Goal: Task Accomplishment & Management: Manage account settings

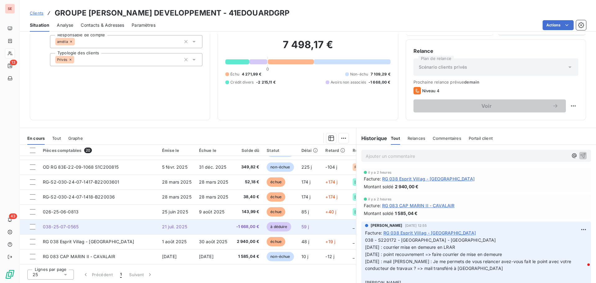
scroll to position [163, 0]
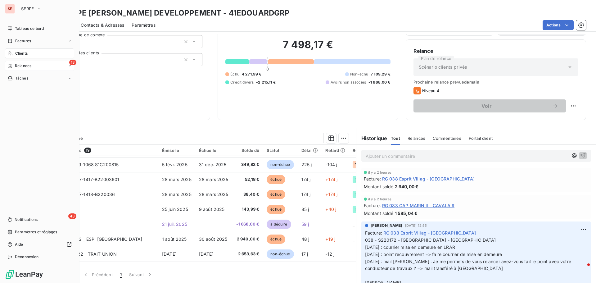
click at [27, 68] on span "Relances" at bounding box center [23, 66] width 16 height 6
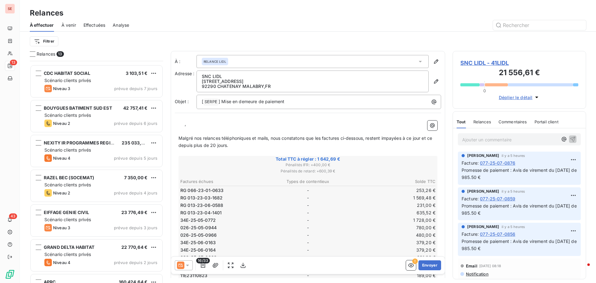
scroll to position [230, 0]
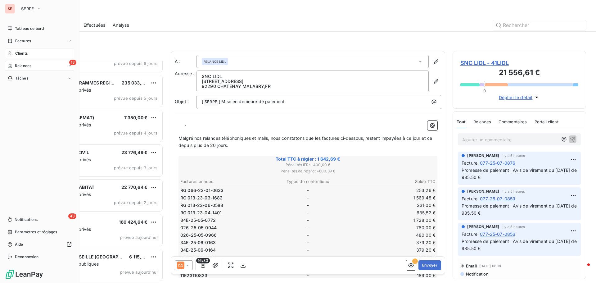
click at [25, 52] on span "Clients" at bounding box center [21, 54] width 12 height 6
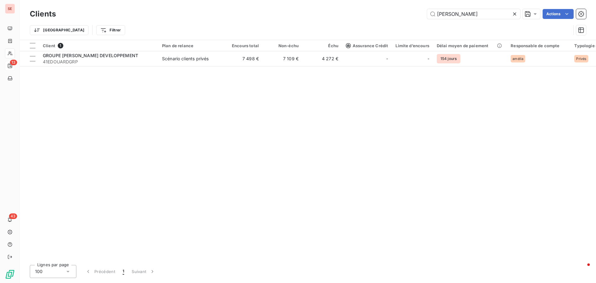
drag, startPoint x: 469, startPoint y: 18, endPoint x: 424, endPoint y: 16, distance: 45.1
click at [424, 16] on div "[PERSON_NAME]" at bounding box center [324, 14] width 523 height 10
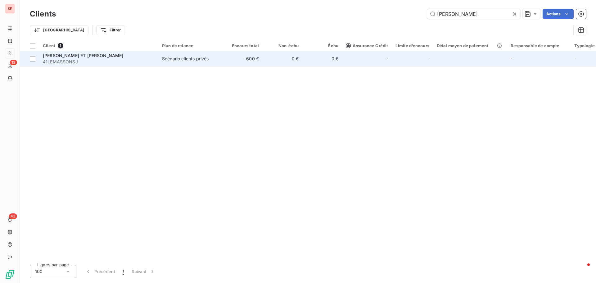
type input "[PERSON_NAME]"
click at [203, 62] on td "Scénario clients privés" at bounding box center [190, 58] width 65 height 15
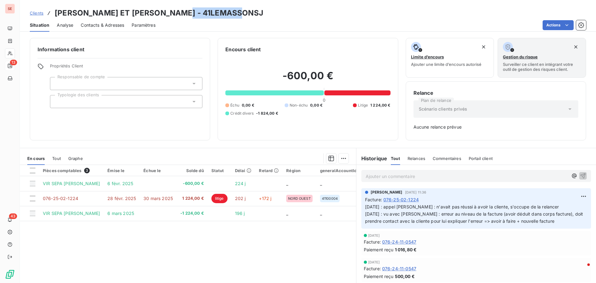
drag, startPoint x: 191, startPoint y: 14, endPoint x: 244, endPoint y: 14, distance: 53.7
click at [244, 14] on div "Clients [PERSON_NAME] ET JACQUES - 41LEMASSONSJ" at bounding box center [308, 12] width 576 height 11
copy h3 "41LEMASSONSJ"
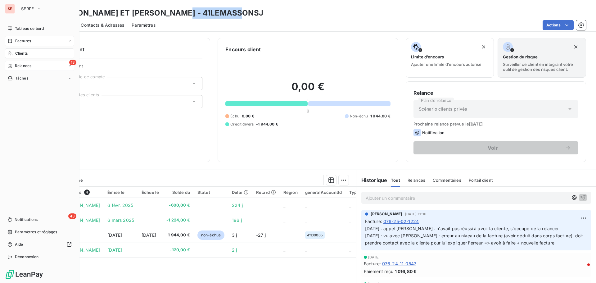
click at [24, 41] on span "Factures" at bounding box center [23, 41] width 16 height 6
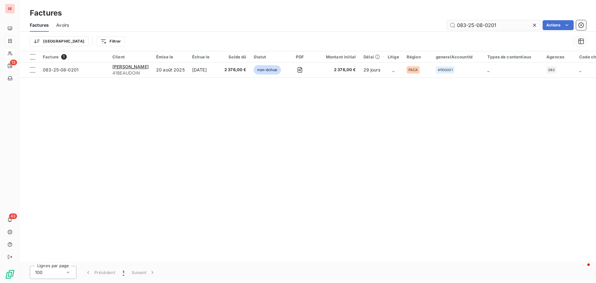
drag, startPoint x: 485, startPoint y: 24, endPoint x: 526, endPoint y: 22, distance: 41.7
click at [526, 22] on input "083-25-08-0201" at bounding box center [493, 25] width 93 height 10
type input "083-25-08-0185"
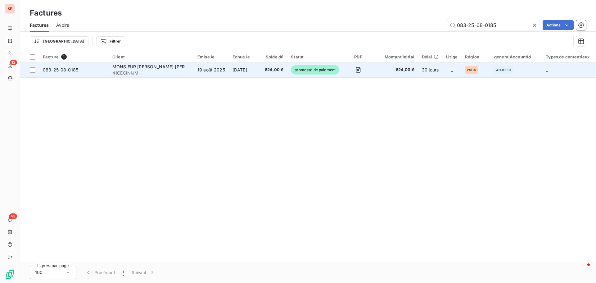
click at [68, 69] on span "083-25-08-0185" at bounding box center [60, 69] width 35 height 5
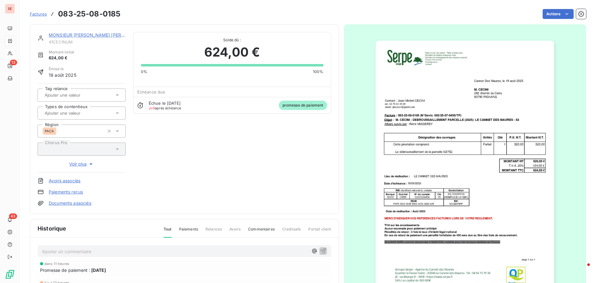
click at [93, 36] on link "MONSIEUR [PERSON_NAME] [PERSON_NAME]" at bounding box center [98, 34] width 99 height 5
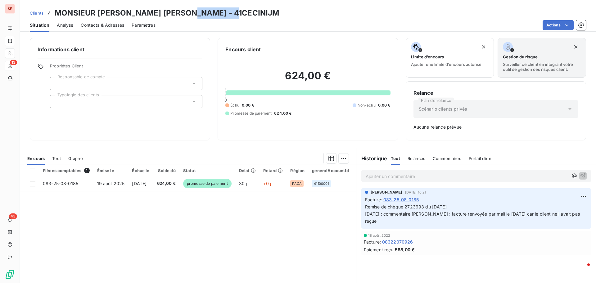
drag, startPoint x: 185, startPoint y: 14, endPoint x: 230, endPoint y: 14, distance: 45.3
click at [230, 14] on div "Clients MONSIEUR [PERSON_NAME] [PERSON_NAME] - 41CECINIJM" at bounding box center [308, 12] width 576 height 11
copy h3 "41CECINIJM"
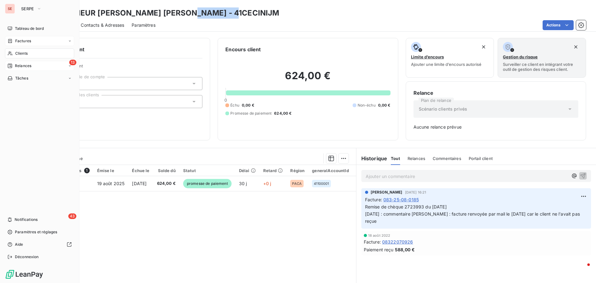
click at [22, 52] on span "Clients" at bounding box center [21, 54] width 12 height 6
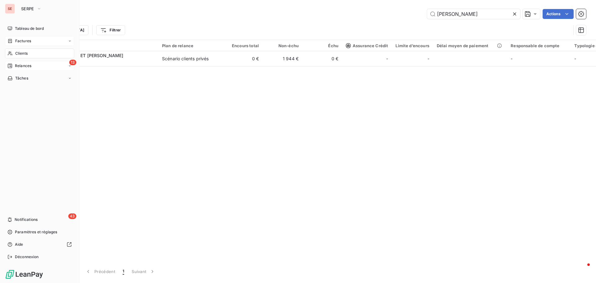
click at [25, 66] on span "Relances" at bounding box center [23, 66] width 16 height 6
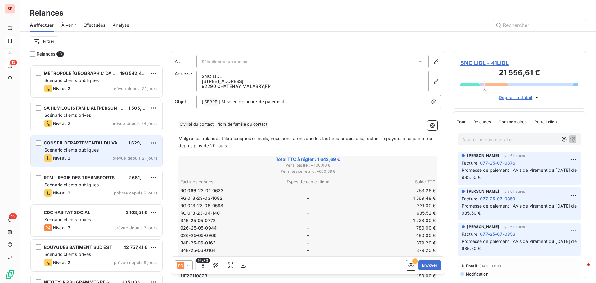
scroll to position [93, 0]
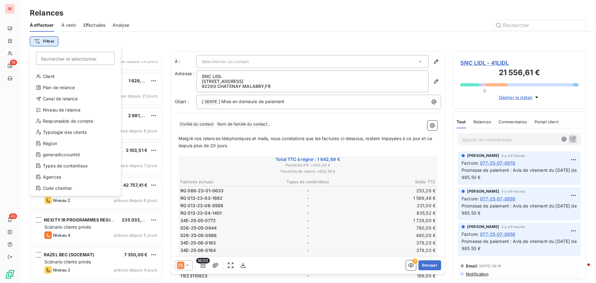
click at [49, 41] on html "SE 13 43 Relances À effectuer À venir Effectuées Analyse Filtrer Rechercher et …" at bounding box center [298, 141] width 596 height 283
click at [60, 98] on div "Canal de relance" at bounding box center [75, 99] width 86 height 10
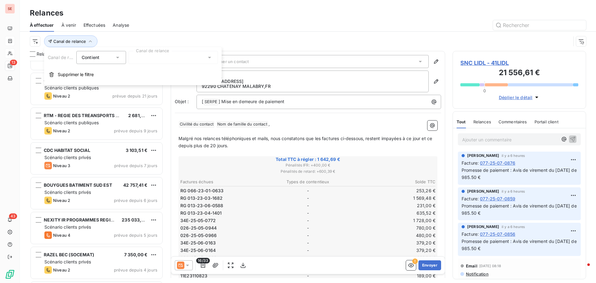
click at [156, 56] on div at bounding box center [173, 57] width 89 height 13
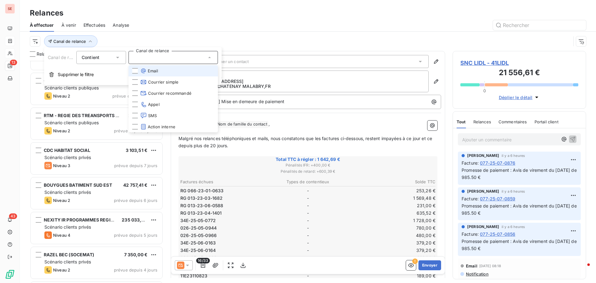
click at [160, 70] on li "Email" at bounding box center [173, 70] width 89 height 11
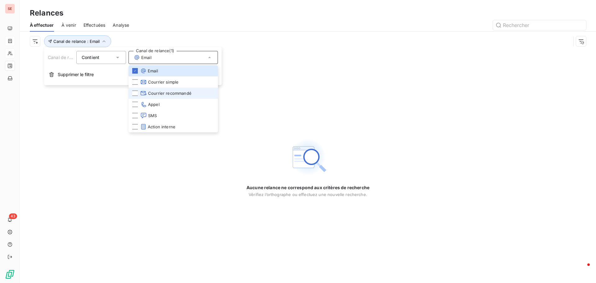
click at [167, 94] on span "Courrier recommandé" at bounding box center [165, 93] width 51 height 6
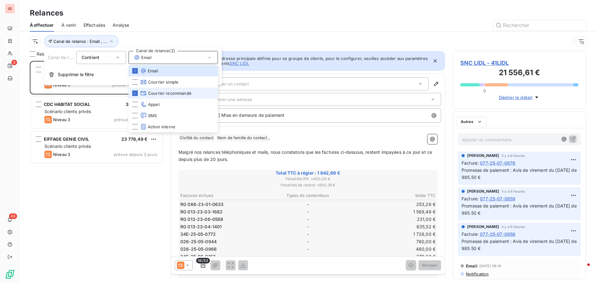
scroll to position [217, 129]
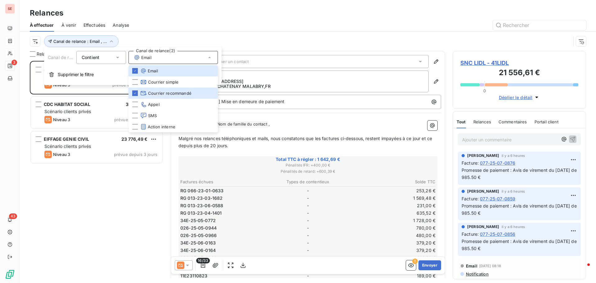
click at [210, 33] on div "Canal de relance : Email , ..." at bounding box center [308, 41] width 556 height 19
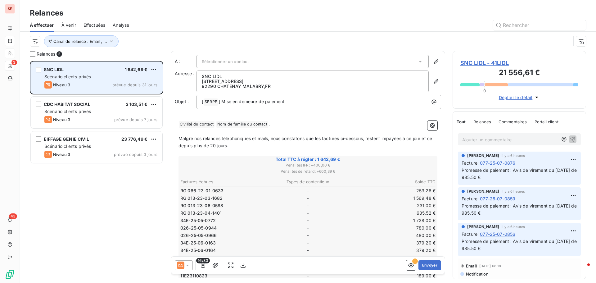
click at [108, 79] on div "Scénario clients privés" at bounding box center [100, 77] width 113 height 6
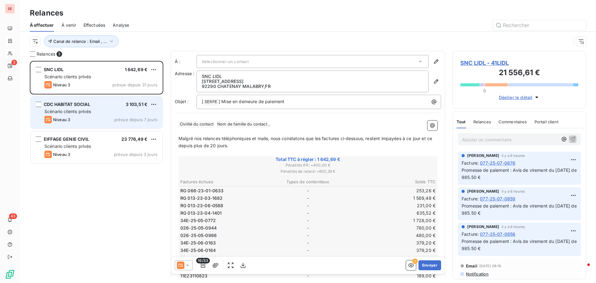
click at [89, 102] on span "CDC HABITAT SOCIAL" at bounding box center [67, 104] width 47 height 5
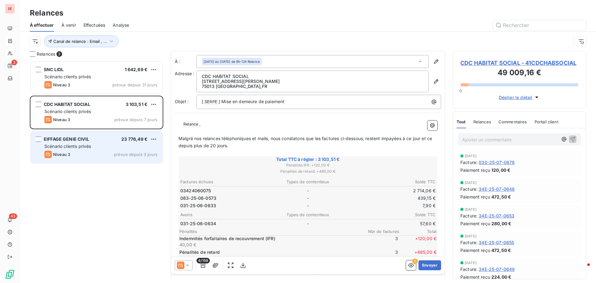
click at [82, 144] on span "Scénario clients privés" at bounding box center [67, 145] width 47 height 5
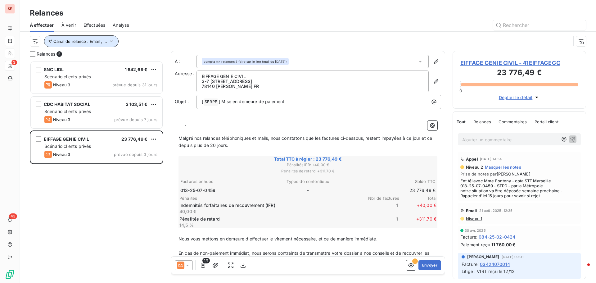
click at [111, 38] on icon "button" at bounding box center [111, 41] width 6 height 6
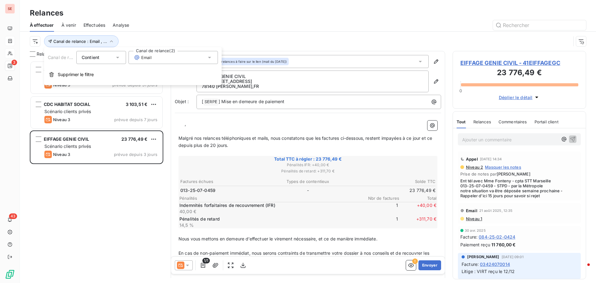
click at [158, 59] on div "Email" at bounding box center [173, 57] width 89 height 13
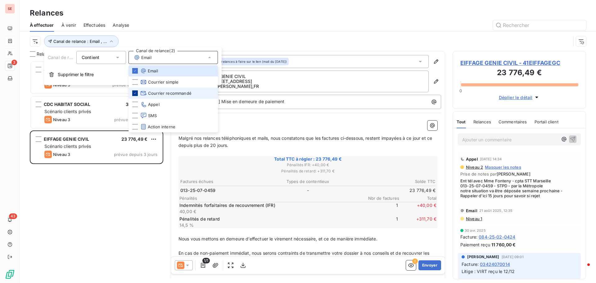
click at [136, 94] on icon at bounding box center [135, 93] width 4 height 4
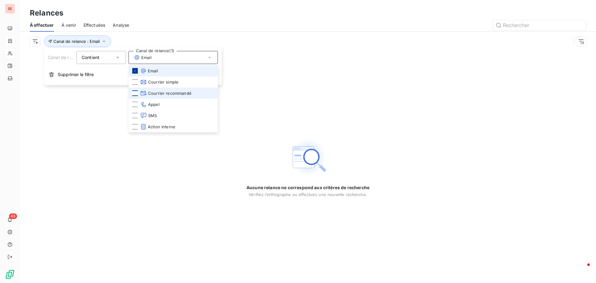
click at [134, 71] on icon at bounding box center [135, 71] width 4 height 4
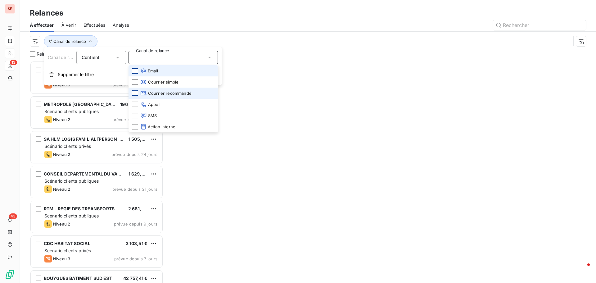
scroll to position [217, 129]
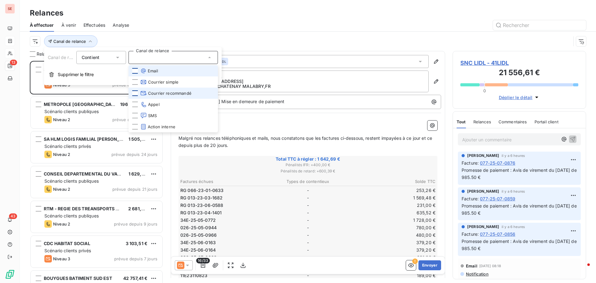
click at [250, 28] on div at bounding box center [362, 25] width 450 height 10
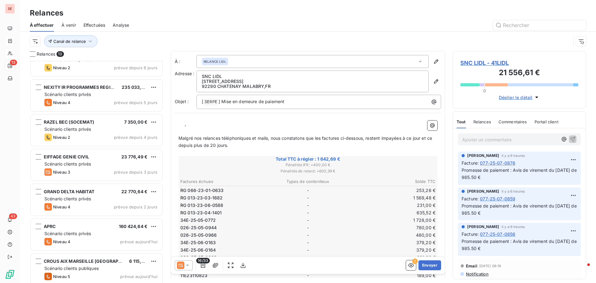
scroll to position [230, 0]
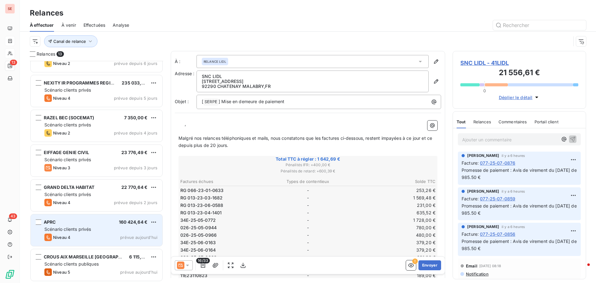
click at [87, 225] on div "APRC 160 424,64 € Scénario clients privés Niveau 4 prévue [DATE]" at bounding box center [97, 230] width 132 height 32
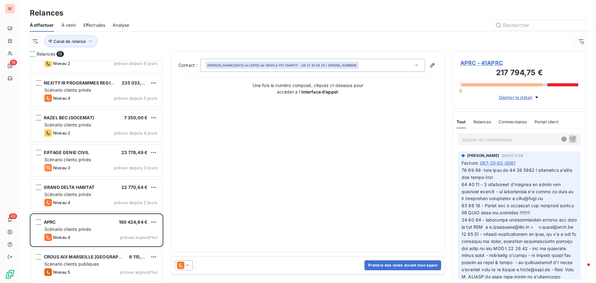
click at [481, 61] on span "APRC - 41APRC" at bounding box center [519, 63] width 118 height 8
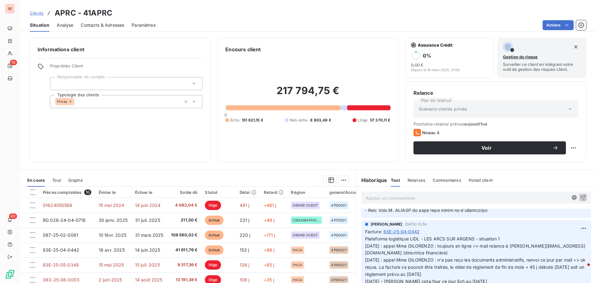
scroll to position [93, 0]
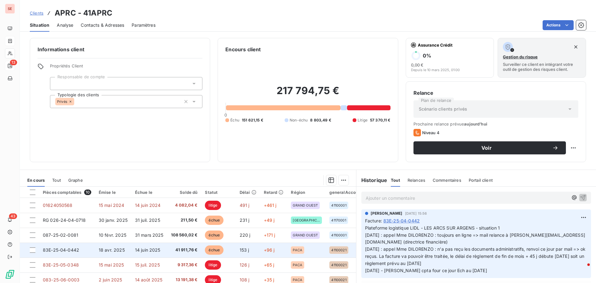
click at [118, 247] on span "18 avr. 2025" at bounding box center [112, 249] width 26 height 5
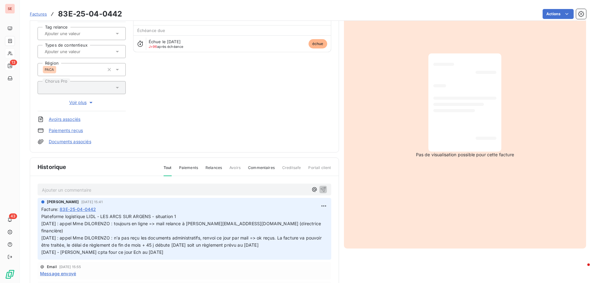
scroll to position [62, 0]
click at [316, 204] on html "SE 13 43 Factures 83E-25-04-0442 Actions APRC 41APRC Montant initial 41 911,76 …" at bounding box center [298, 141] width 596 height 283
drag, startPoint x: 308, startPoint y: 218, endPoint x: 273, endPoint y: 225, distance: 36.0
click at [308, 216] on div "Editer" at bounding box center [301, 219] width 35 height 10
click at [193, 214] on p "Plateforme logistique LIDL - LES ARCS SUR ARGENS - situation 1 [DATE] : appel M…" at bounding box center [180, 233] width 279 height 43
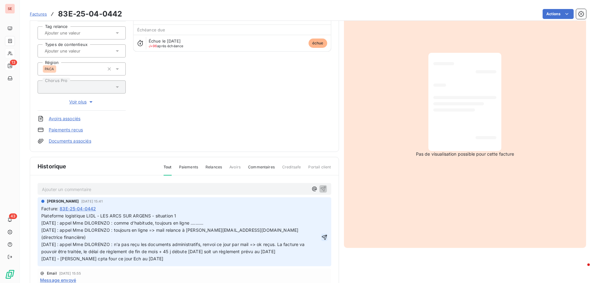
click at [321, 234] on icon "button" at bounding box center [324, 237] width 6 height 6
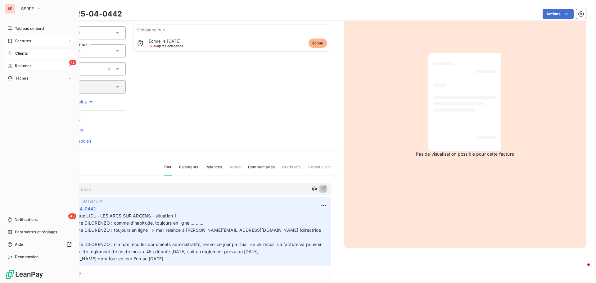
click at [32, 67] on div "13 Relances" at bounding box center [39, 66] width 69 height 10
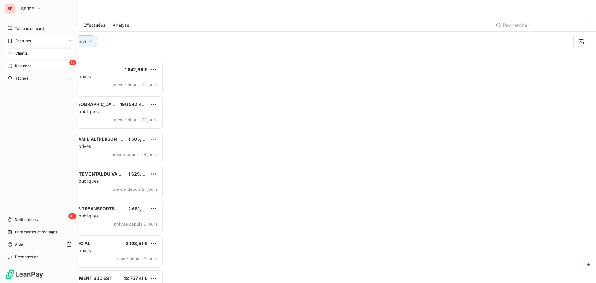
scroll to position [217, 129]
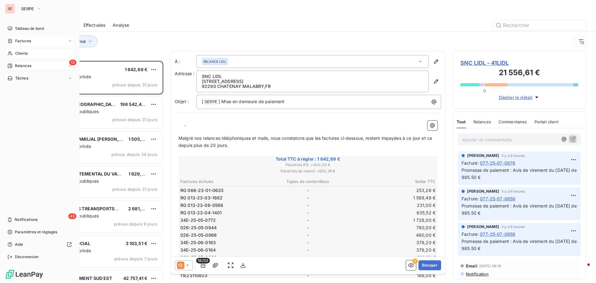
click at [24, 54] on span "Clients" at bounding box center [21, 54] width 12 height 6
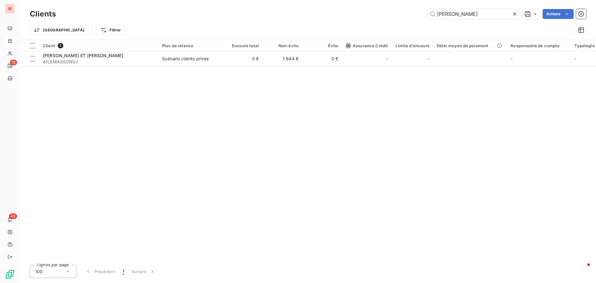
drag, startPoint x: 457, startPoint y: 11, endPoint x: 401, endPoint y: 9, distance: 56.2
click at [401, 9] on div "Clients [PERSON_NAME] Actions" at bounding box center [308, 13] width 556 height 13
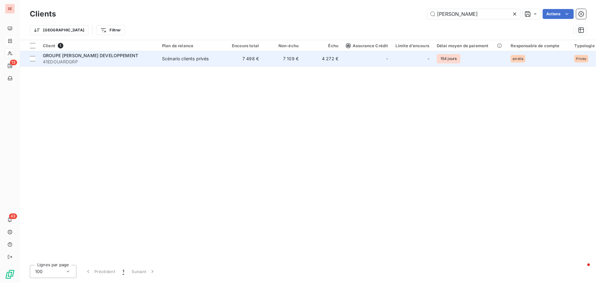
type input "[PERSON_NAME]"
click at [85, 53] on span "GROUPE [PERSON_NAME] DEVELOPPEMENT" at bounding box center [90, 55] width 95 height 5
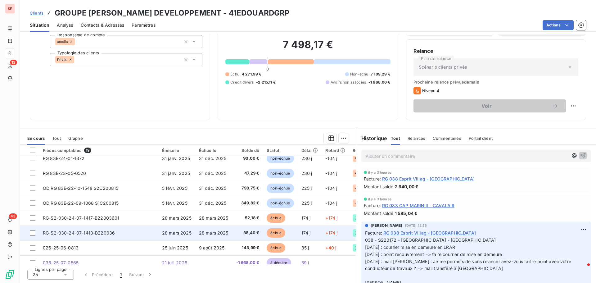
scroll to position [178, 0]
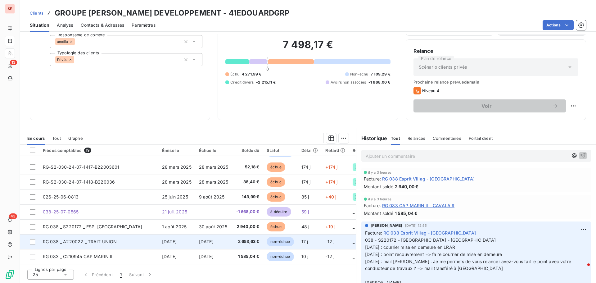
click at [195, 242] on td "[DATE]" at bounding box center [213, 241] width 37 height 15
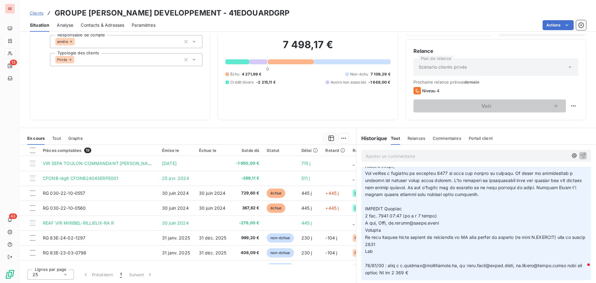
scroll to position [683, 0]
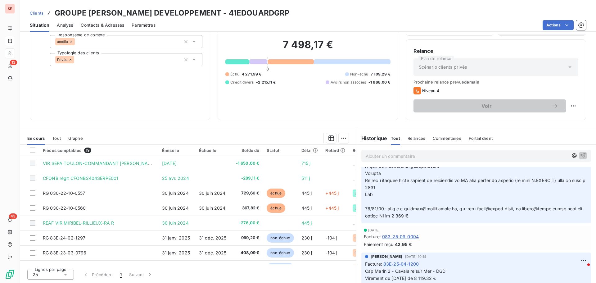
click at [55, 138] on span "Tout" at bounding box center [56, 138] width 9 height 5
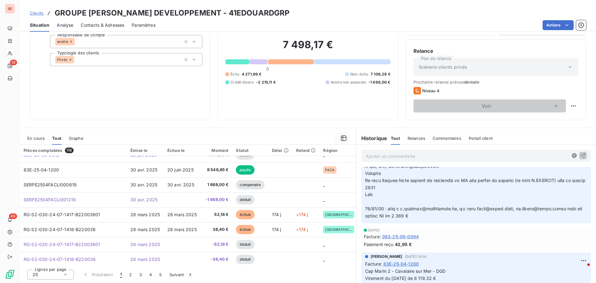
scroll to position [267, 0]
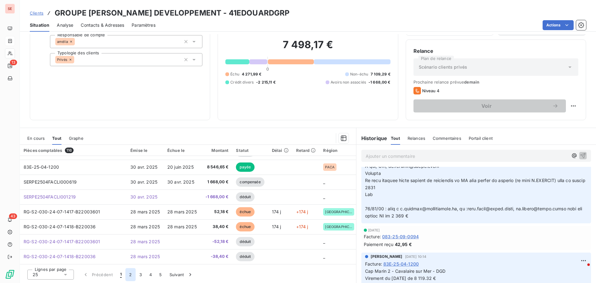
click at [130, 273] on button "2" at bounding box center [130, 274] width 10 height 13
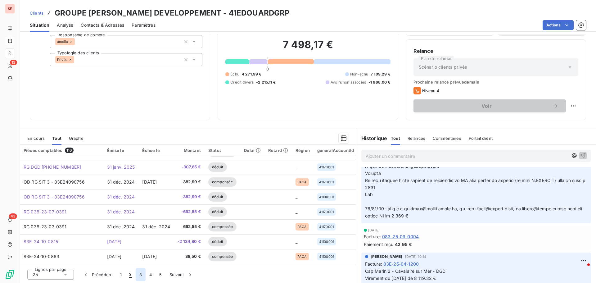
click at [140, 273] on button "3" at bounding box center [141, 274] width 10 height 13
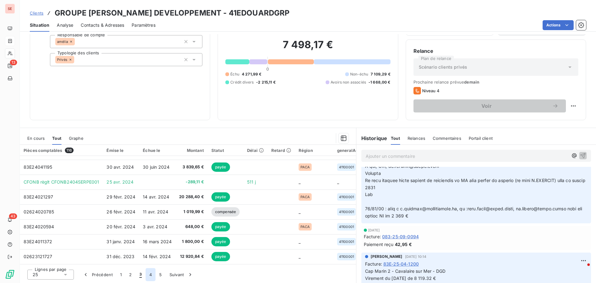
click at [151, 276] on button "4" at bounding box center [151, 274] width 10 height 13
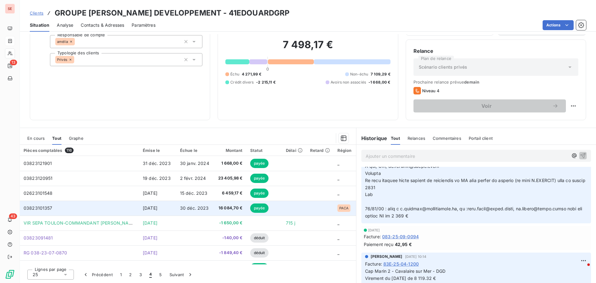
click at [180, 207] on span "30 déc. 2023" at bounding box center [194, 207] width 29 height 5
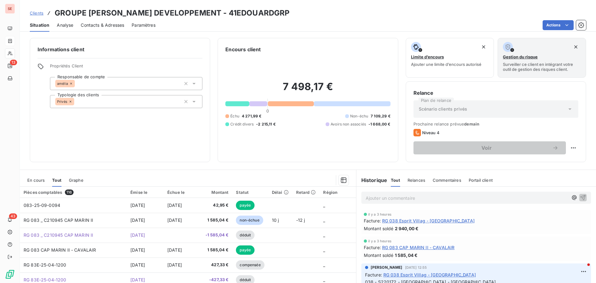
click at [38, 181] on span "En cours" at bounding box center [35, 180] width 17 height 5
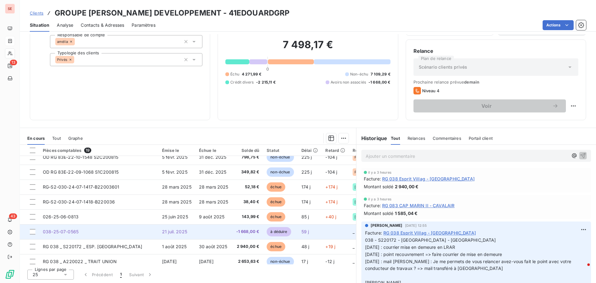
scroll to position [178, 0]
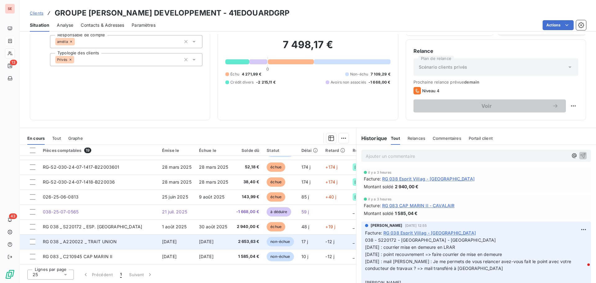
click at [111, 241] on span "RG 038 _ A220022 _ TRAIT UNION" at bounding box center [80, 241] width 74 height 5
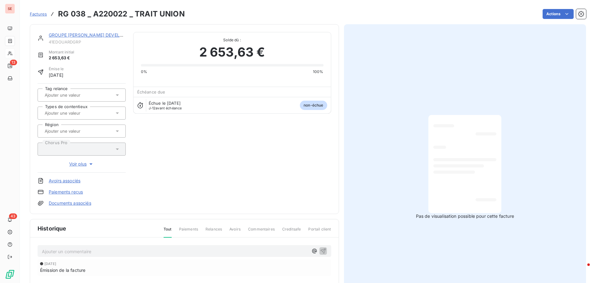
click at [97, 252] on p "Ajouter un commentaire ﻿" at bounding box center [175, 251] width 266 height 8
click at [87, 252] on p "Ajouter un commentaire ﻿" at bounding box center [175, 251] width 266 height 8
click at [93, 257] on p "Const collectif 34 log " Trait d'Union " - Annecy - RG [DATE] : mail à" at bounding box center [175, 254] width 266 height 14
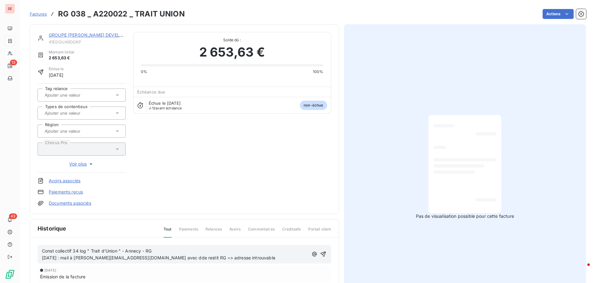
click at [43, 258] on span "Const collectif 34 log " Trait d'Union " - Annecy - RG [DATE] : mail à [PERSON_…" at bounding box center [158, 254] width 233 height 12
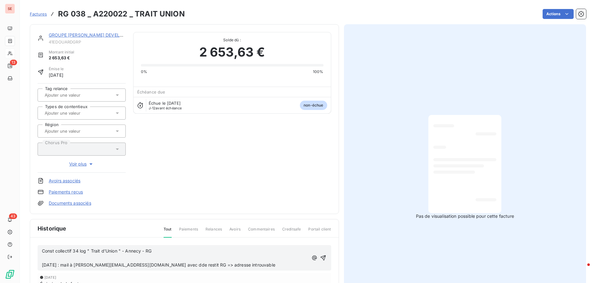
click at [121, 268] on p "Const collectif 34 log " Trait d'Union " - Annecy - RG [DATE] : mail à [PERSON_…" at bounding box center [175, 257] width 266 height 21
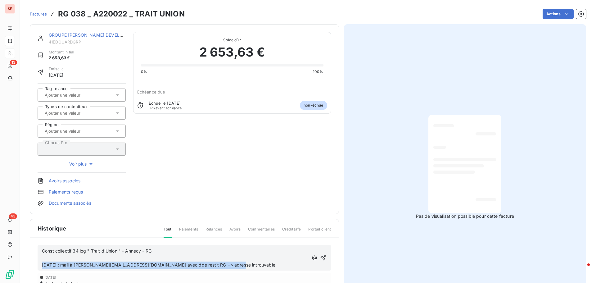
click at [121, 268] on p "Const collectif 34 log " Trait d'Union " - Annecy - RG [DATE] : mail à [PERSON_…" at bounding box center [175, 257] width 266 height 21
copy span "[DATE] : mail à [PERSON_NAME][EMAIL_ADDRESS][DOMAIN_NAME] avec dde restit RG =>…"
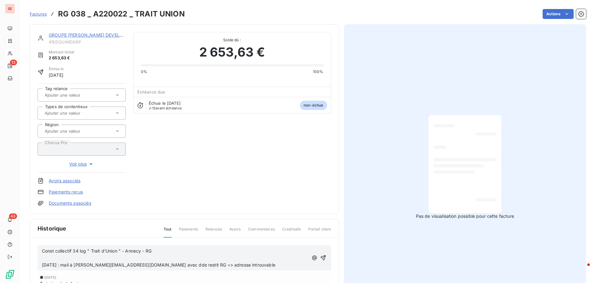
click at [83, 260] on p "Const collectif 34 log " Trait d'Union " - Annecy - RG [DATE] : mail à [PERSON_…" at bounding box center [175, 257] width 266 height 21
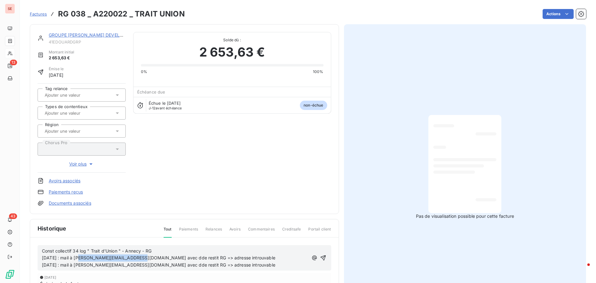
drag, startPoint x: 78, startPoint y: 257, endPoint x: 136, endPoint y: 259, distance: 58.1
click at [136, 259] on span "Const collectif 34 log " Trait d'Union " - Annecy - RG [DATE] : mail à [PERSON_…" at bounding box center [158, 258] width 233 height 20
drag, startPoint x: 178, startPoint y: 258, endPoint x: 268, endPoint y: 260, distance: 90.7
click at [268, 260] on p "Const collectif 34 log " Trait d'Union " - Annecy - RG [DATE] : mail à [EMAIL_A…" at bounding box center [175, 257] width 266 height 21
click at [322, 255] on icon "button" at bounding box center [323, 258] width 6 height 6
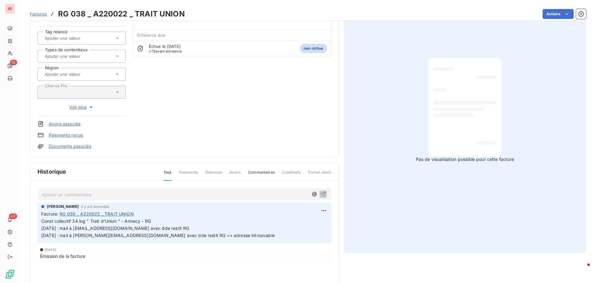
scroll to position [63, 0]
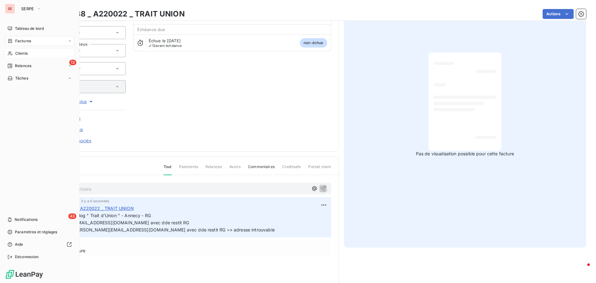
click at [26, 65] on span "Relances" at bounding box center [23, 66] width 16 height 6
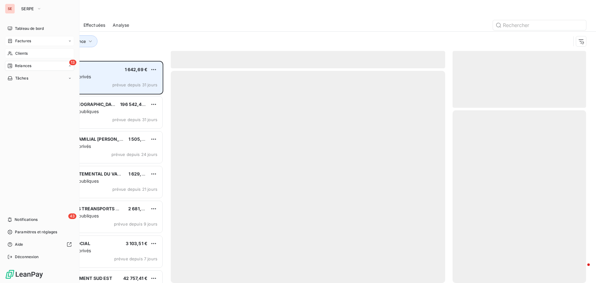
scroll to position [217, 129]
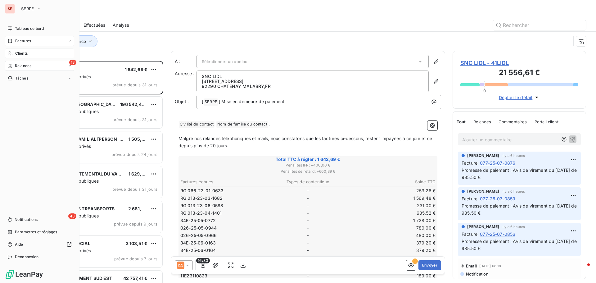
click at [23, 54] on span "Clients" at bounding box center [21, 54] width 12 height 6
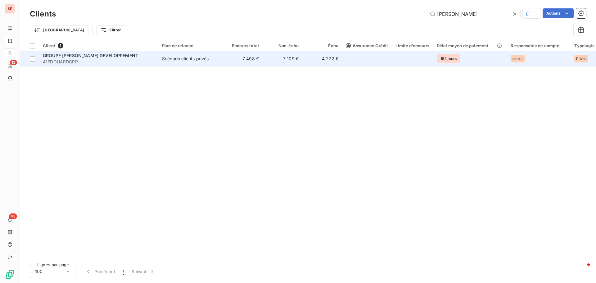
click at [99, 61] on span "41EDOUARDGRP" at bounding box center [99, 62] width 112 height 6
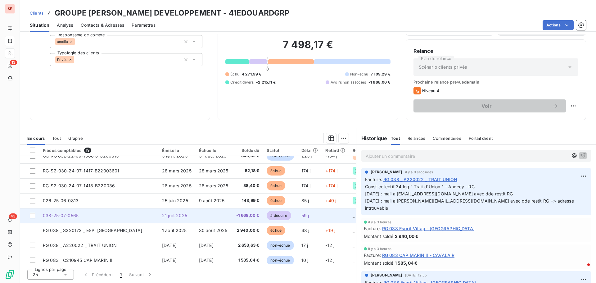
scroll to position [178, 0]
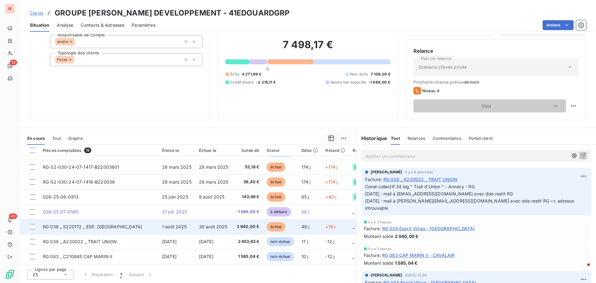
click at [110, 226] on span "RG 038 _ S220172 _ ESP. [GEOGRAPHIC_DATA]" at bounding box center [92, 226] width 99 height 5
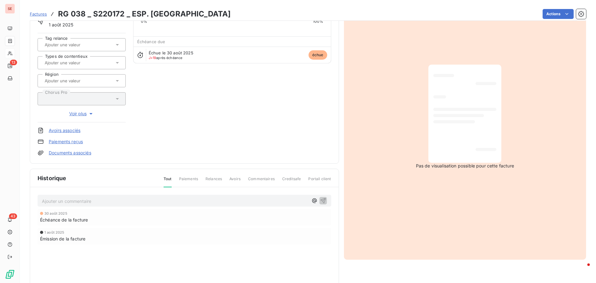
scroll to position [63, 0]
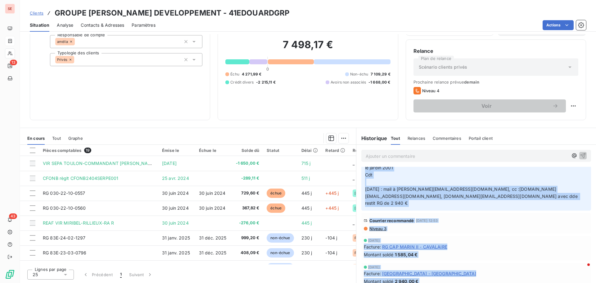
scroll to position [393, 0]
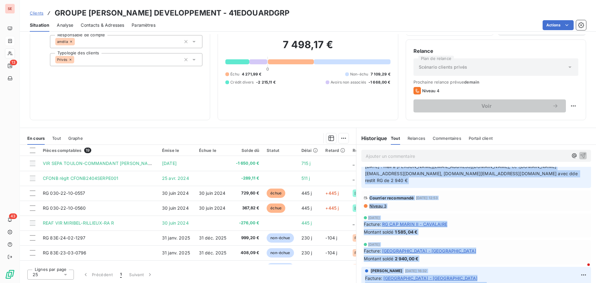
drag, startPoint x: 363, startPoint y: 190, endPoint x: 487, endPoint y: 178, distance: 124.8
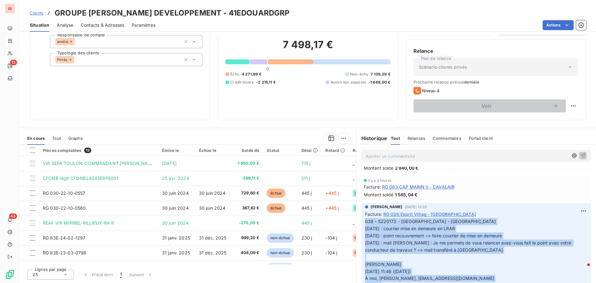
scroll to position [52, 0]
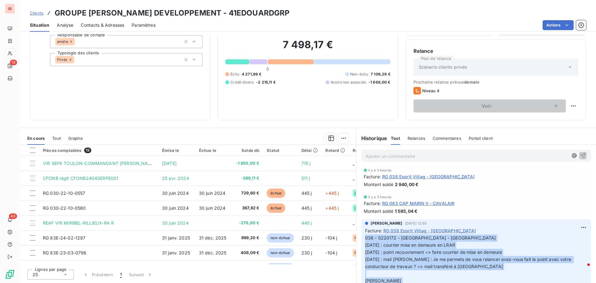
click at [404, 227] on span "RG 038 Esprit Villag - [GEOGRAPHIC_DATA]" at bounding box center [429, 230] width 93 height 7
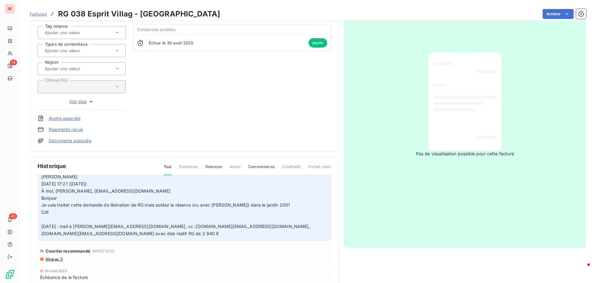
scroll to position [257, 0]
click at [301, 224] on p "038 - S220172 - [GEOGRAPHIC_DATA] - [GEOGRAPHIC_DATA] [DATE] : courrier mise en…" at bounding box center [184, 105] width 286 height 263
click at [304, 224] on p "038 - S220172 - [GEOGRAPHIC_DATA] - [GEOGRAPHIC_DATA] [DATE] : courrier mise en…" at bounding box center [184, 105] width 286 height 263
click at [292, 224] on span "[DATE] : mail à [PERSON_NAME][EMAIL_ADDRESS][DOMAIN_NAME], cc :[DOMAIN_NAME][EM…" at bounding box center [176, 229] width 270 height 12
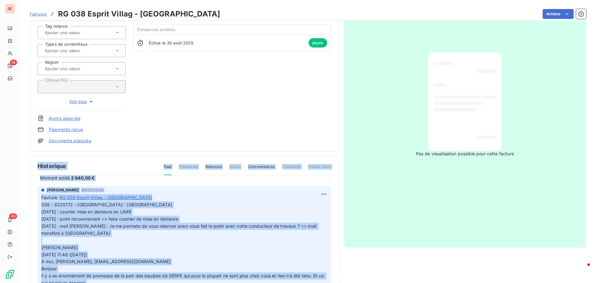
scroll to position [0, 0]
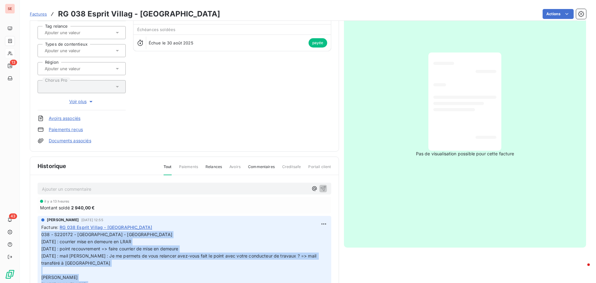
drag, startPoint x: 305, startPoint y: 225, endPoint x: 30, endPoint y: 234, distance: 274.6
click at [30, 234] on div "Ajouter un commentaire ﻿ il y a 13 heures Montant soldé 2 940,00 € [PERSON_NAME…" at bounding box center [184, 247] width 309 height 144
copy p "723 - L738890 - Ipsumd Sitamet - CO ADIPISC ELI SEDD 89/43/42 : eiusmodt inci u…"
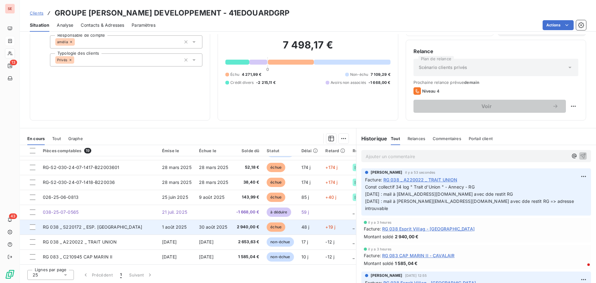
scroll to position [42, 0]
click at [115, 223] on td "RG 038 _ S220172 _ ESP. [GEOGRAPHIC_DATA]" at bounding box center [98, 226] width 119 height 15
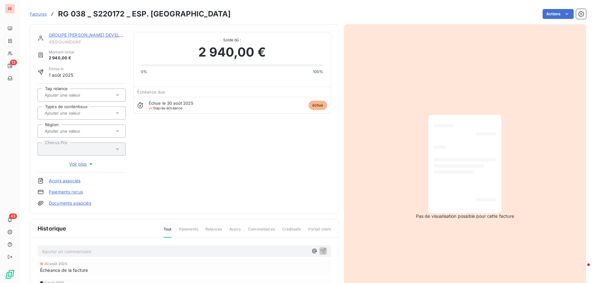
click at [84, 250] on p "Ajouter un commentaire ﻿" at bounding box center [175, 251] width 266 height 8
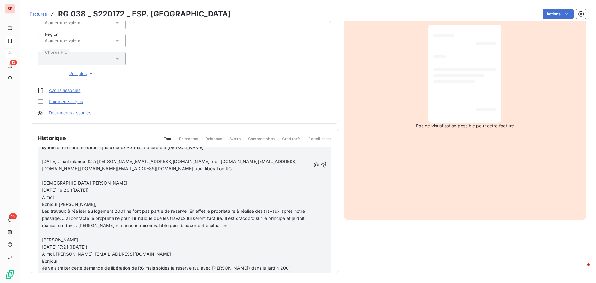
scroll to position [124, 0]
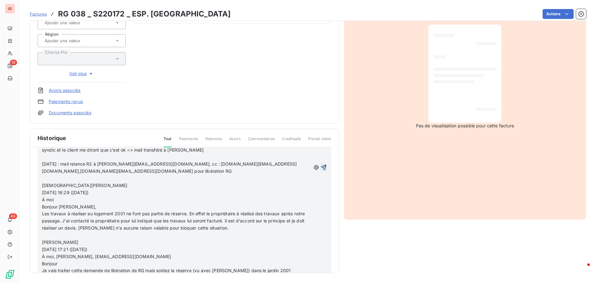
click at [321, 165] on icon "button" at bounding box center [324, 167] width 6 height 6
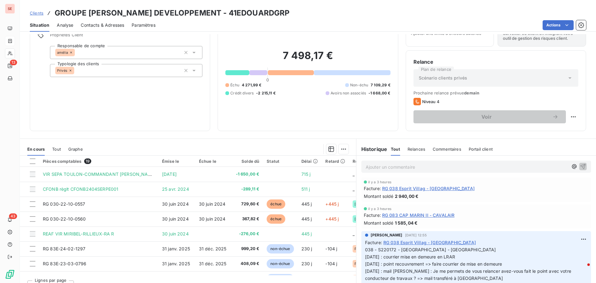
scroll to position [373, 0]
click at [425, 237] on span "RG 038 Esprit Villag - [GEOGRAPHIC_DATA]" at bounding box center [429, 240] width 93 height 7
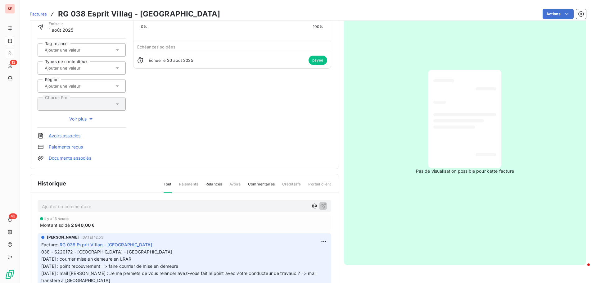
scroll to position [63, 0]
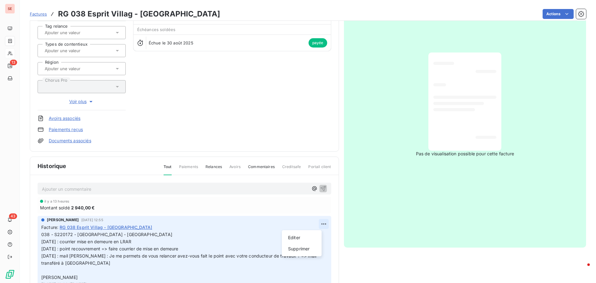
click at [316, 225] on html "SE 13 43 Factures RG 038 Esprit Villag - ST LAUR Actions GROUPE [PERSON_NAME] D…" at bounding box center [298, 141] width 596 height 283
click at [295, 246] on div "Supprimer" at bounding box center [301, 249] width 35 height 10
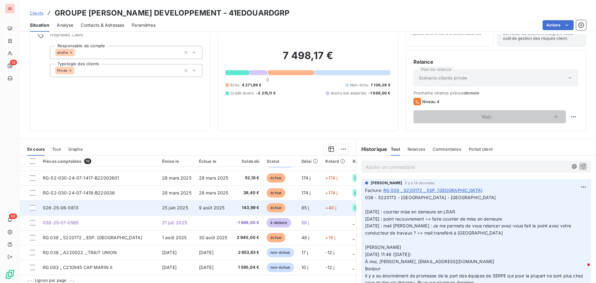
scroll to position [178, 0]
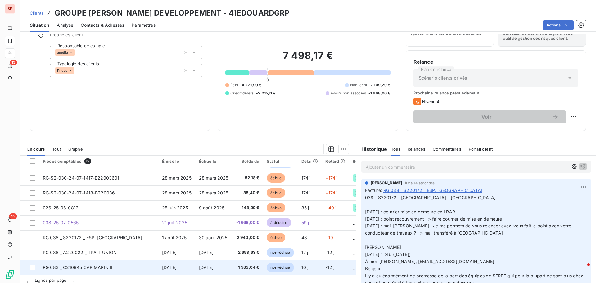
click at [97, 264] on span "RG 083 _ C210945 CAP MARIN II" at bounding box center [78, 266] width 70 height 5
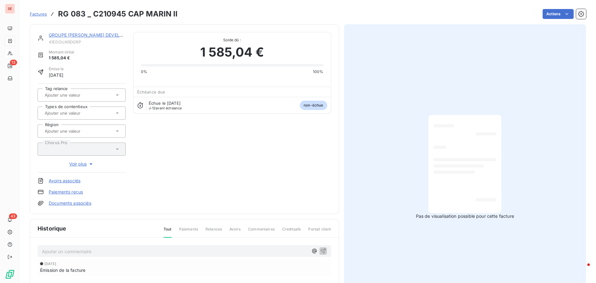
click at [70, 203] on link "Documents associés" at bounding box center [70, 203] width 43 height 6
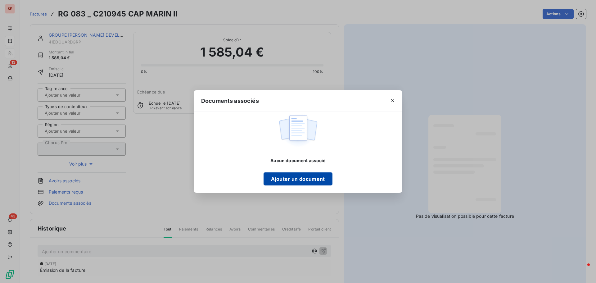
click at [303, 176] on button "Ajouter un document" at bounding box center [298, 178] width 69 height 13
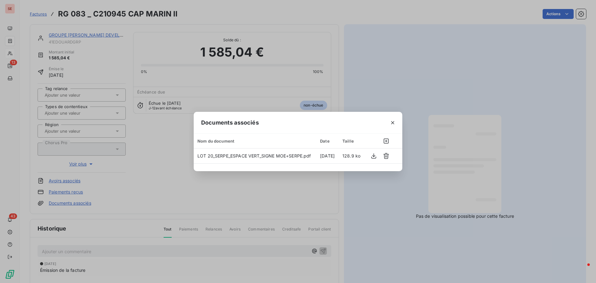
click at [530, 127] on div "Documents associés Nom du document Date Taille LOT 20_SERPE_ESPACE VERT_SIGNE M…" at bounding box center [298, 141] width 596 height 283
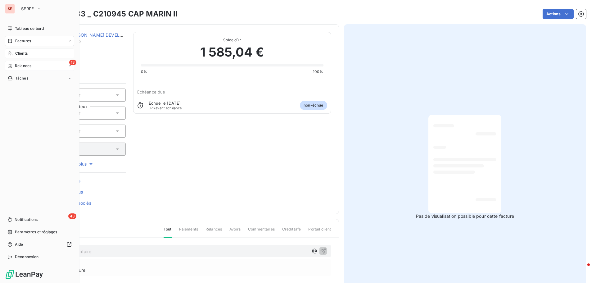
click at [32, 70] on div "13 Relances" at bounding box center [39, 66] width 69 height 10
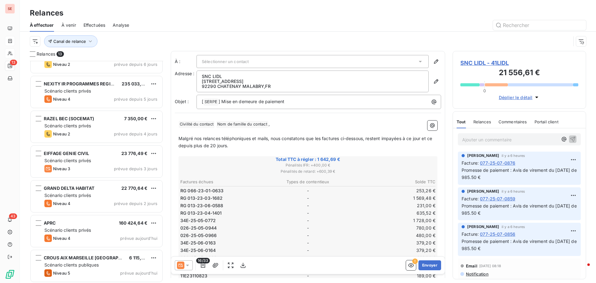
scroll to position [230, 0]
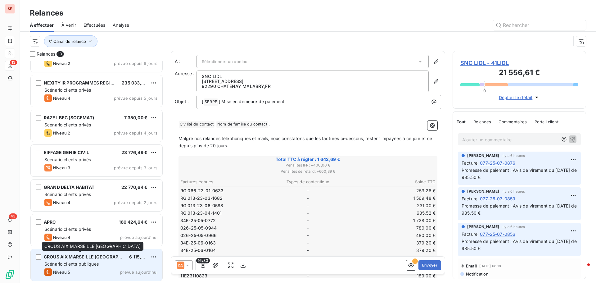
click at [82, 254] on div "CROUS AIX MARSEILLE [GEOGRAPHIC_DATA]" at bounding box center [84, 257] width 80 height 6
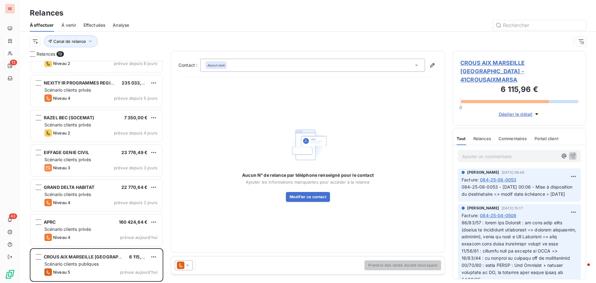
click at [481, 61] on span "CROUS AIX MARSEILLE [GEOGRAPHIC_DATA] - 41CROUSAIXMARSA" at bounding box center [519, 71] width 118 height 25
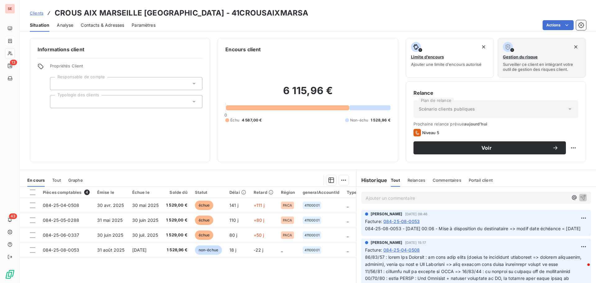
click at [109, 23] on span "Contacts & Adresses" at bounding box center [102, 25] width 43 height 6
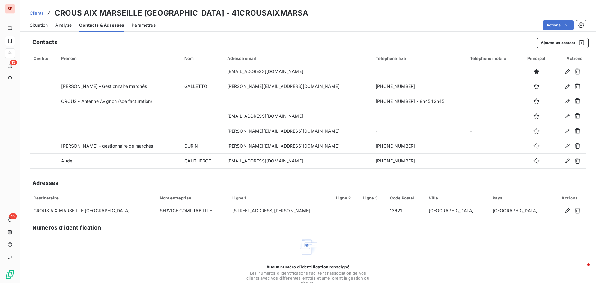
scroll to position [30, 0]
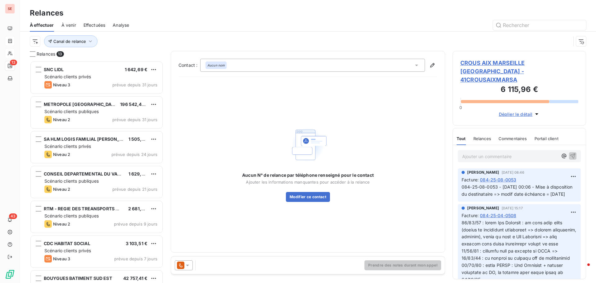
scroll to position [217, 129]
click at [551, 65] on span "CROUS AIX MARSEILLE [GEOGRAPHIC_DATA] - 41CROUSAIXMARSA" at bounding box center [519, 71] width 118 height 25
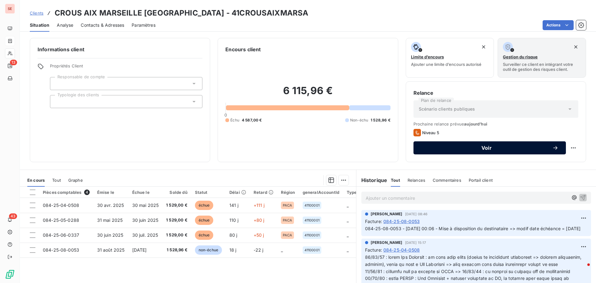
click at [487, 149] on span "Voir" at bounding box center [486, 147] width 131 height 5
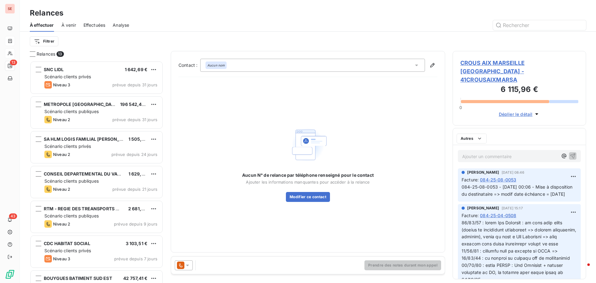
scroll to position [217, 129]
click at [304, 66] on div "Aucun nom" at bounding box center [312, 65] width 225 height 13
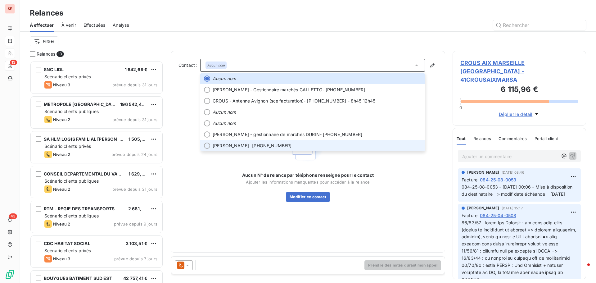
click at [273, 145] on span "[PERSON_NAME] - [PHONE_NUMBER]" at bounding box center [317, 145] width 209 height 6
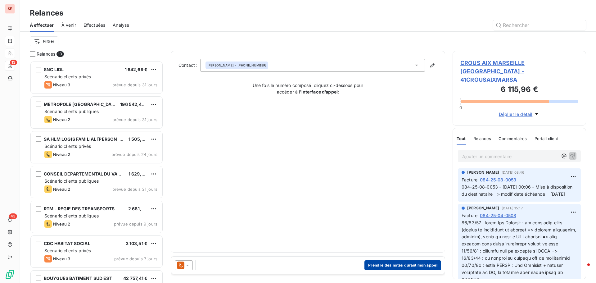
click at [399, 264] on button "Prendre des notes durant mon appel" at bounding box center [402, 265] width 77 height 10
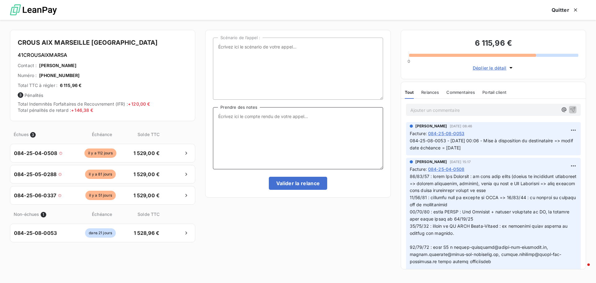
click at [290, 124] on textarea "Prendre des notes" at bounding box center [298, 138] width 170 height 62
type textarea "A"
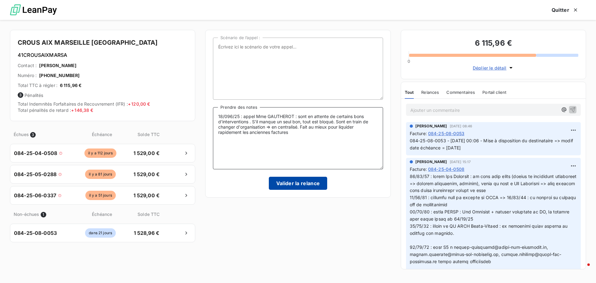
type textarea "18/096/25 : appel Mme GAUTHEROT : sont en attente de certains bons d'interventi…"
click at [286, 181] on button "Valider la relance" at bounding box center [298, 183] width 59 height 13
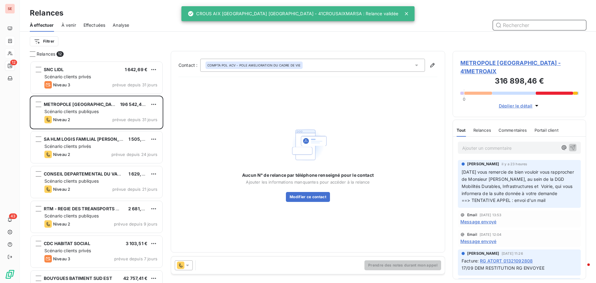
click at [97, 23] on span "Effectuées" at bounding box center [95, 25] width 22 height 6
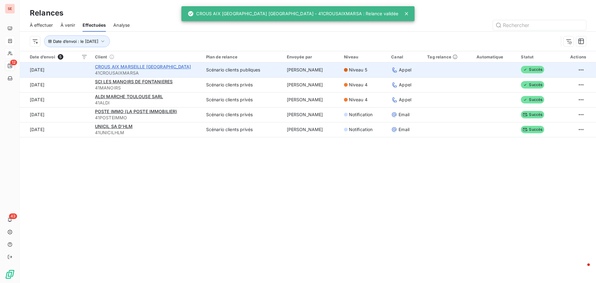
click at [128, 67] on span "CROUS AIX MARSEILLE [GEOGRAPHIC_DATA]" at bounding box center [143, 66] width 96 height 5
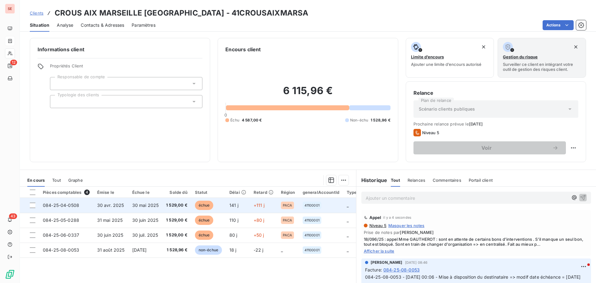
click at [142, 205] on span "30 mai 2025" at bounding box center [145, 204] width 27 height 5
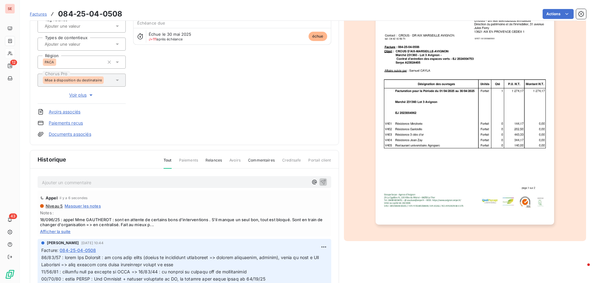
scroll to position [91, 0]
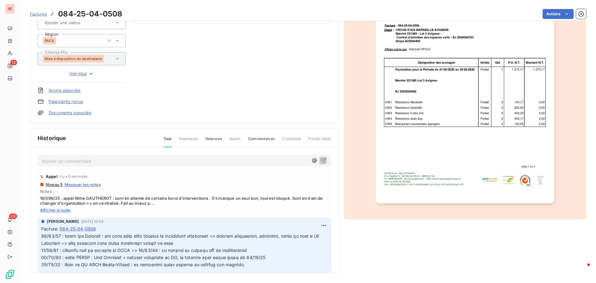
click at [70, 210] on span "Afficher la suite" at bounding box center [184, 209] width 289 height 5
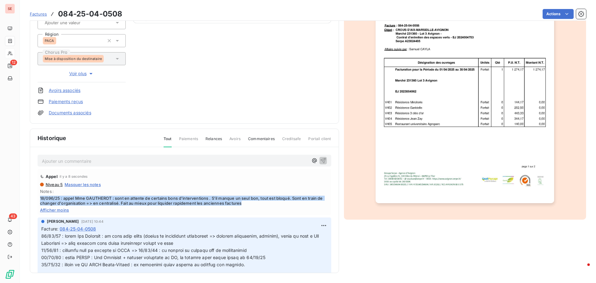
drag, startPoint x: 254, startPoint y: 204, endPoint x: 33, endPoint y: 197, distance: 220.8
click at [33, 197] on div "Ajouter un commentaire ﻿ Appel il y a 8 secondes Niveau 5 Masquer les notes Not…" at bounding box center [184, 219] width 309 height 144
copy span "18/096/25 : appel Mme GAUTHEROT : sont en attente de certains bons d'interventi…"
click at [317, 225] on html "SE 12 43 Factures 084-25-04-0508 Actions CROUS [GEOGRAPHIC_DATA] 41CROUSAIXMARS…" at bounding box center [298, 141] width 596 height 283
click at [307, 236] on div "Editer" at bounding box center [301, 239] width 35 height 10
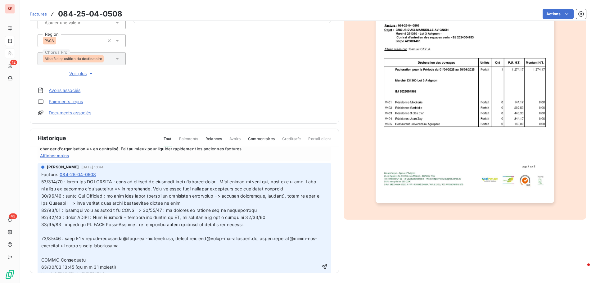
scroll to position [62, 0]
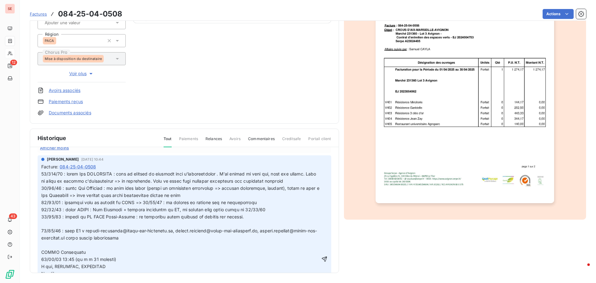
click at [56, 173] on span at bounding box center [180, 259] width 279 height 176
click at [321, 256] on icon "button" at bounding box center [324, 259] width 6 height 6
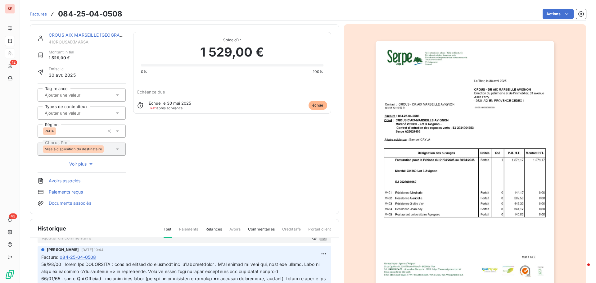
scroll to position [0, 0]
drag, startPoint x: 350, startPoint y: 156, endPoint x: 20, endPoint y: 66, distance: 341.4
click at [20, 66] on section "Factures 084-25-04-0508 Actions CROUS [GEOGRAPHIC_DATA] Montant initial 1 529,0…" at bounding box center [308, 141] width 576 height 283
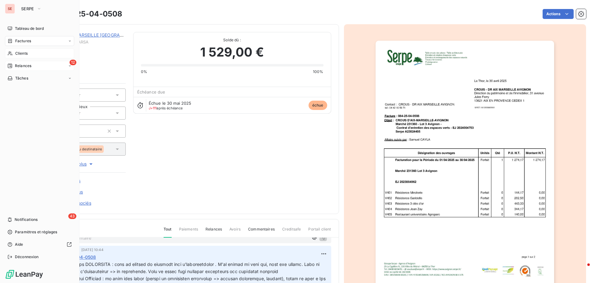
click at [25, 66] on span "Relances" at bounding box center [23, 66] width 16 height 6
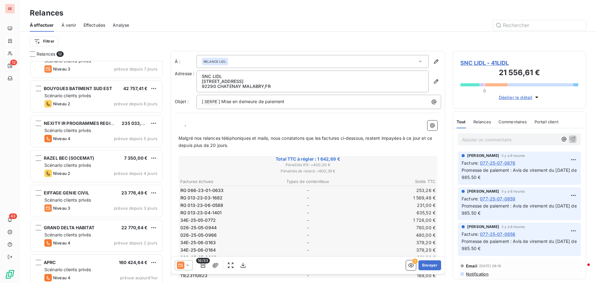
scroll to position [196, 0]
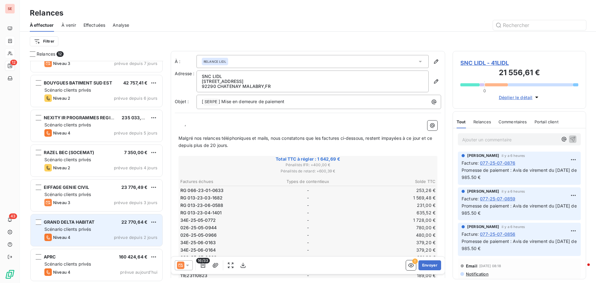
click at [86, 227] on span "Scénario clients privés" at bounding box center [67, 228] width 47 height 5
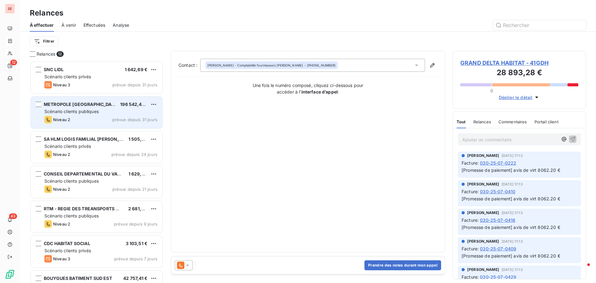
click at [72, 121] on div "Niveau 2 prévue depuis 31 jours" at bounding box center [100, 119] width 113 height 7
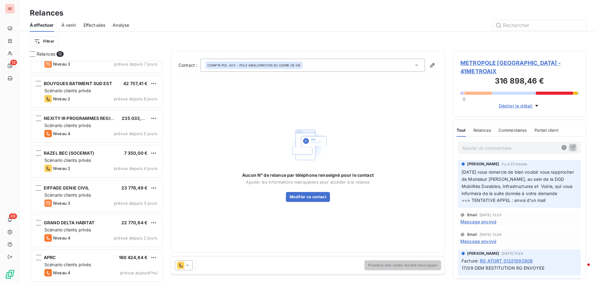
scroll to position [196, 0]
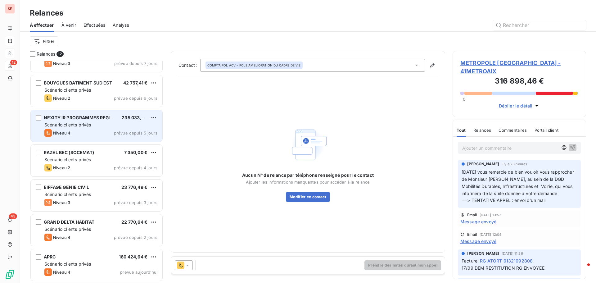
click at [90, 127] on div "Scénario clients privés" at bounding box center [100, 125] width 113 height 6
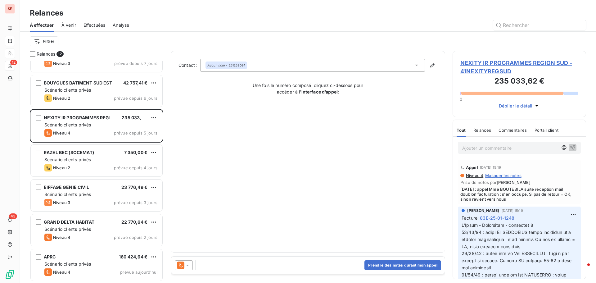
click at [510, 61] on span "NEXITY IR PROGRAMMES REGION SUD - 41NEXITYREGSUD" at bounding box center [519, 67] width 118 height 17
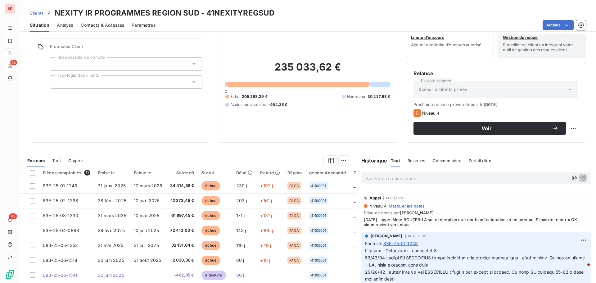
scroll to position [42, 0]
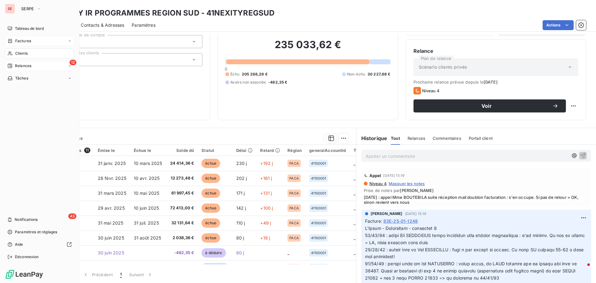
click at [30, 54] on div "Clients" at bounding box center [39, 53] width 69 height 10
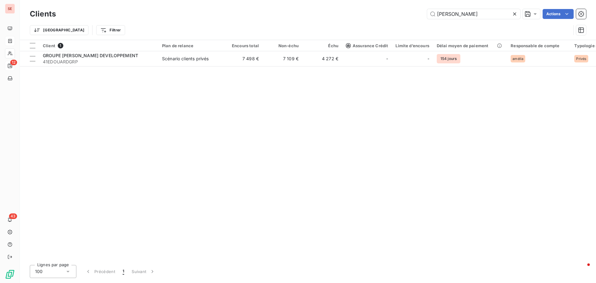
drag, startPoint x: 460, startPoint y: 17, endPoint x: 394, endPoint y: 15, distance: 65.8
click at [394, 15] on div "[PERSON_NAME]" at bounding box center [324, 14] width 523 height 10
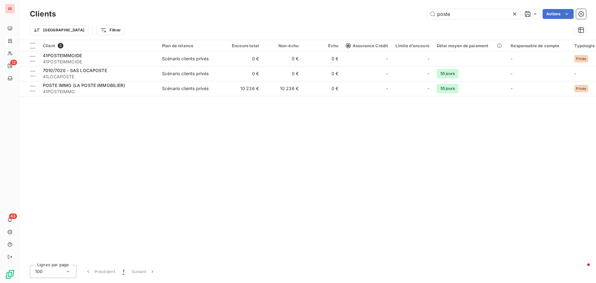
type input "poste"
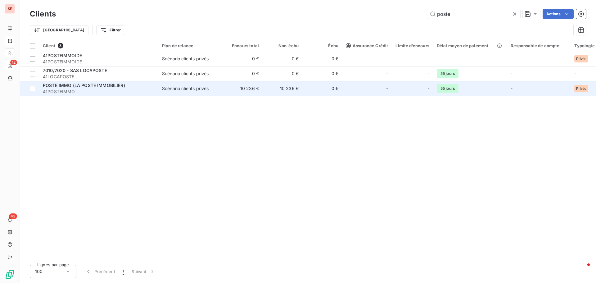
click at [112, 89] on span "41POSTEIMMO" at bounding box center [99, 91] width 112 height 6
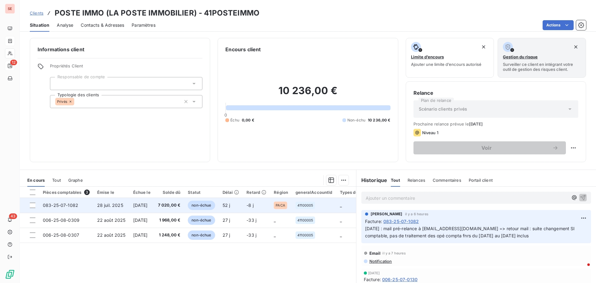
click at [133, 207] on span "[DATE]" at bounding box center [140, 204] width 15 height 5
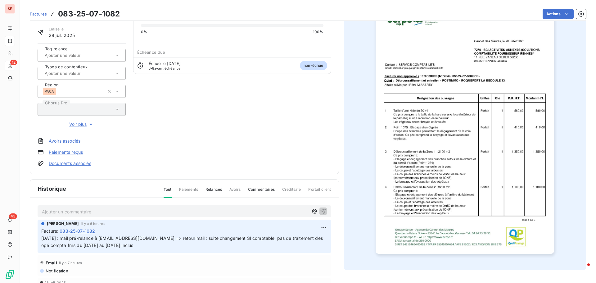
scroll to position [91, 0]
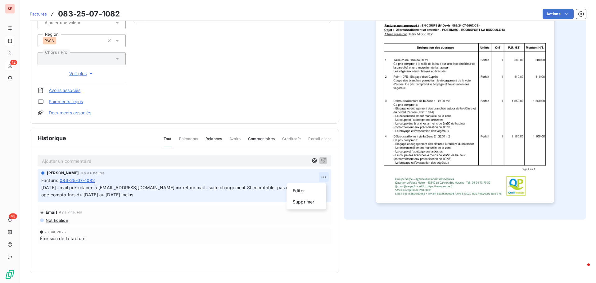
click at [321, 178] on html "SE 12 43 Factures 083-25-07-1082 Actions POSTE IMMO (LA POSTE IMMOBILIER) 41POS…" at bounding box center [298, 141] width 596 height 283
click at [302, 191] on div "Editer" at bounding box center [306, 191] width 35 height 10
drag, startPoint x: 205, startPoint y: 188, endPoint x: 294, endPoint y: 199, distance: 90.1
click at [294, 199] on div "[PERSON_NAME] il y a 6 heures Facture : 083-25-07-1082 [DATE] : mail pré-relanc…" at bounding box center [185, 185] width 294 height 33
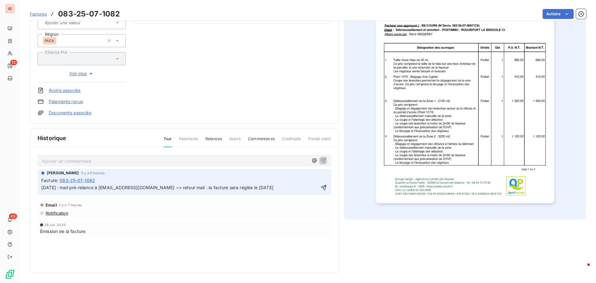
drag, startPoint x: 319, startPoint y: 188, endPoint x: 298, endPoint y: 208, distance: 29.0
click at [298, 208] on div "Email il y a 7 heures" at bounding box center [184, 205] width 289 height 10
click at [321, 188] on icon "button" at bounding box center [324, 187] width 6 height 6
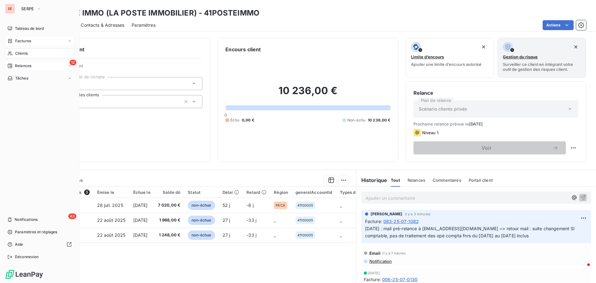
click at [31, 65] on span "Relances" at bounding box center [23, 66] width 16 height 6
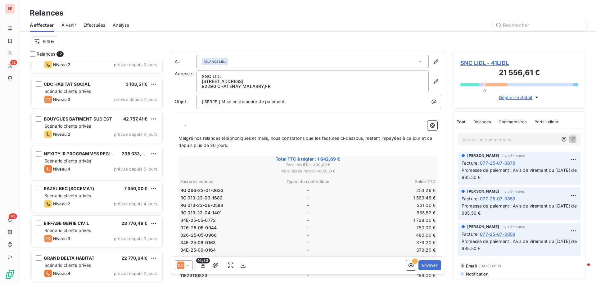
scroll to position [196, 0]
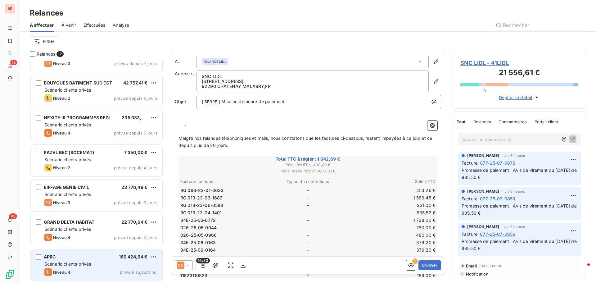
click at [67, 265] on span "Scénario clients privés" at bounding box center [67, 263] width 47 height 5
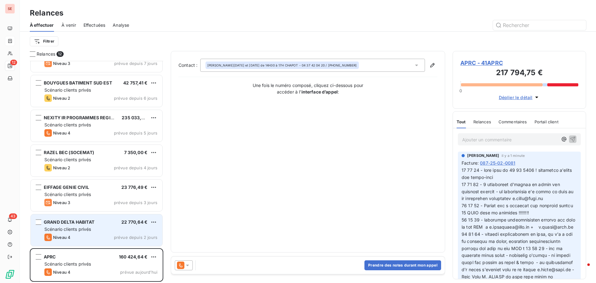
click at [87, 221] on span "GRAND DELTA HABITAT" at bounding box center [69, 221] width 51 height 5
